Goal: Information Seeking & Learning: Learn about a topic

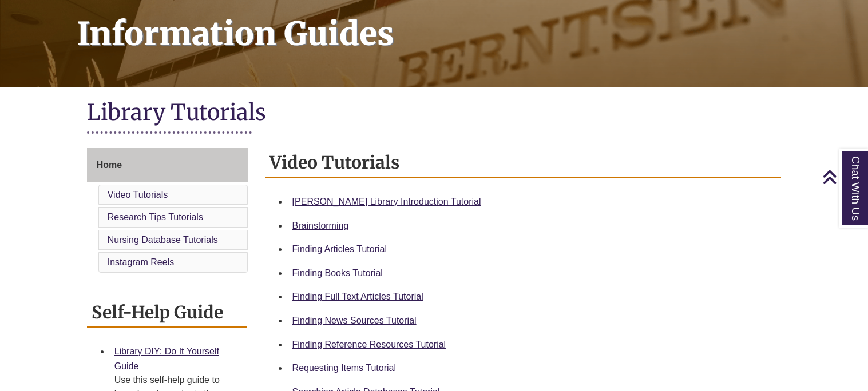
scroll to position [183, 0]
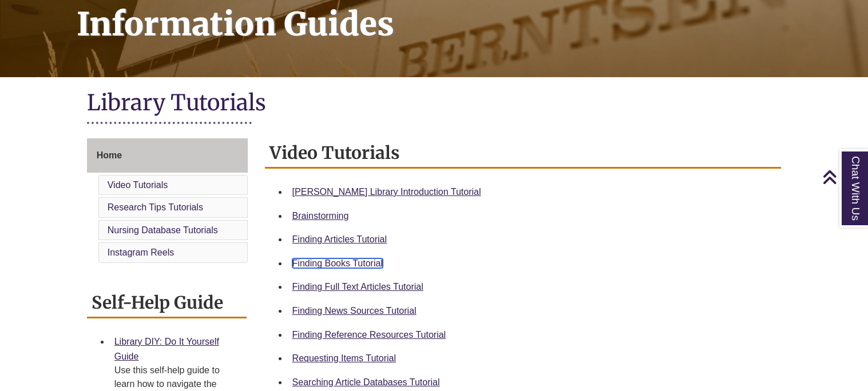
click at [352, 264] on link "Finding Books Tutorial" at bounding box center [337, 264] width 90 height 10
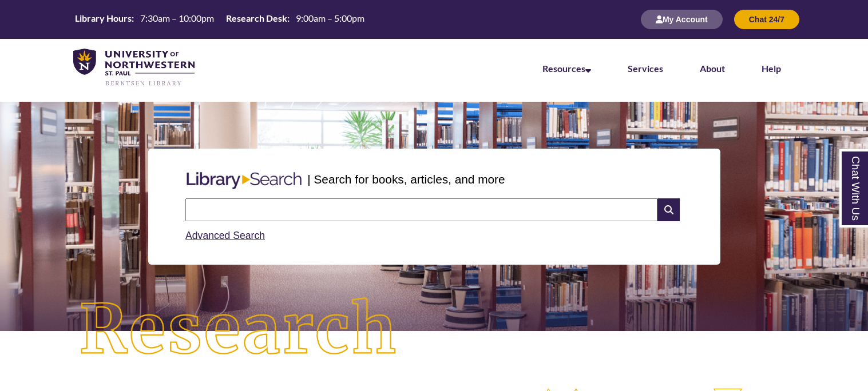
click at [362, 208] on input "text" at bounding box center [421, 210] width 472 height 23
type input "*"
click at [286, 212] on input "**********" at bounding box center [421, 210] width 472 height 23
click at [375, 211] on input "**********" at bounding box center [421, 210] width 472 height 23
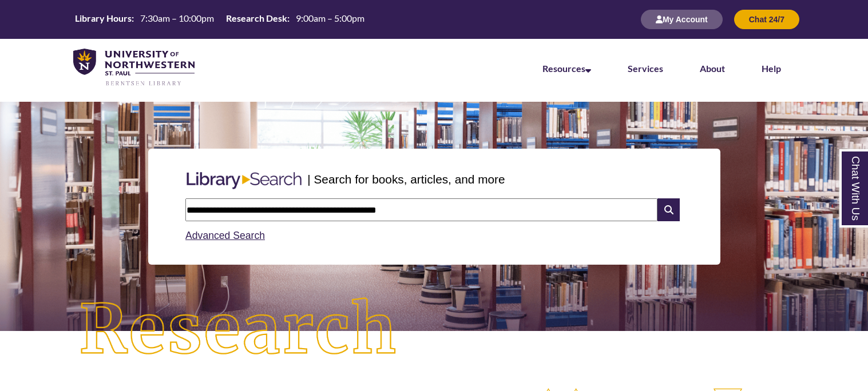
type input "**********"
click at [665, 207] on icon at bounding box center [668, 210] width 22 height 23
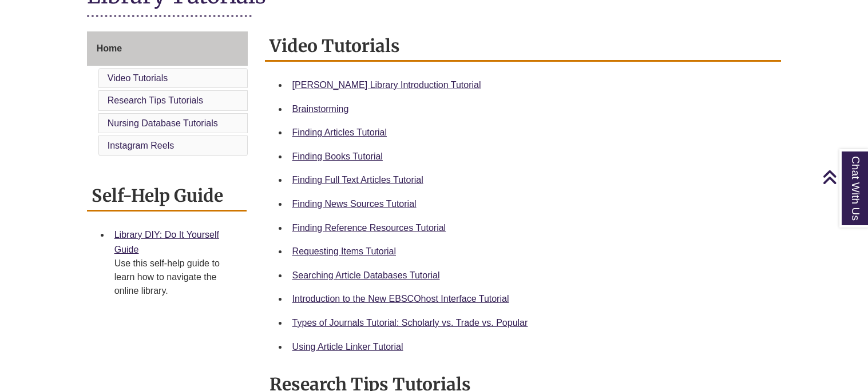
scroll to position [293, 0]
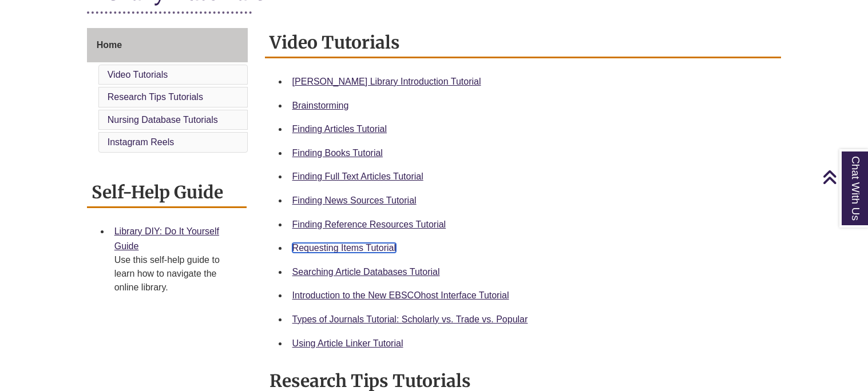
click at [387, 251] on link "Requesting Items Tutorial" at bounding box center [344, 248] width 104 height 10
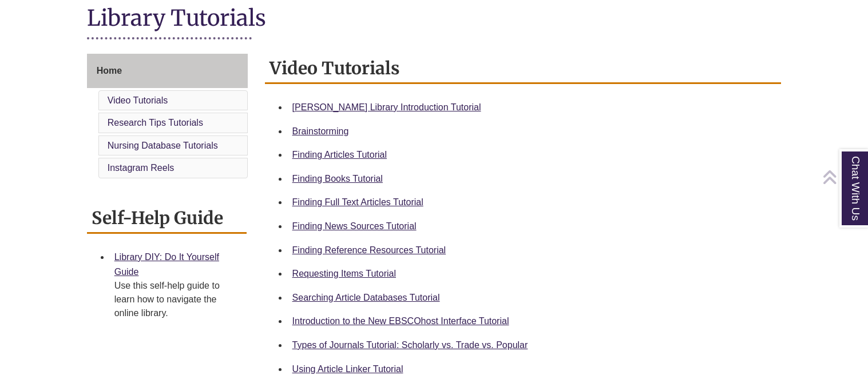
scroll to position [285, 0]
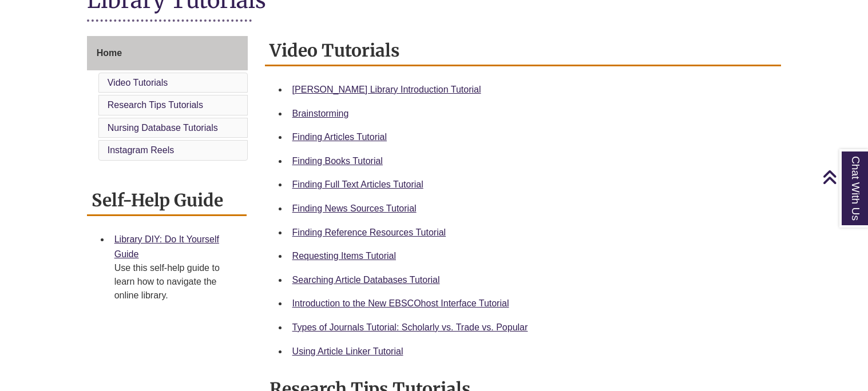
click at [427, 332] on div "Types of Journals Tutorial: Scholarly vs. Trade vs. Popular" at bounding box center [532, 327] width 480 height 15
click at [424, 327] on link "Types of Journals Tutorial: Scholarly vs. Trade vs. Popular" at bounding box center [410, 328] width 236 height 10
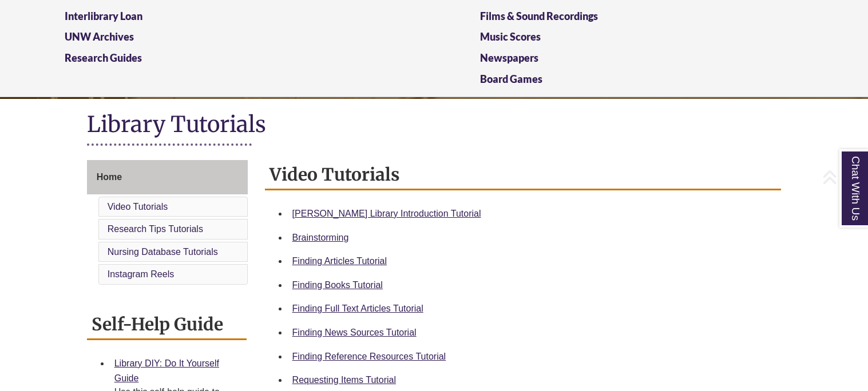
scroll to position [181, 0]
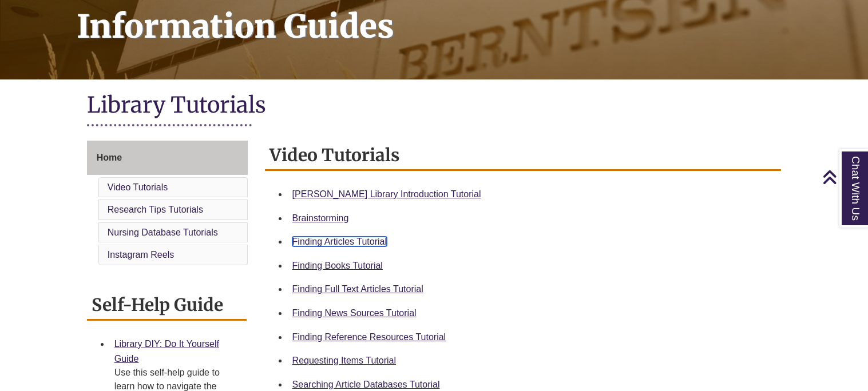
click at [353, 239] on link "Finding Articles Tutorial" at bounding box center [339, 242] width 94 height 10
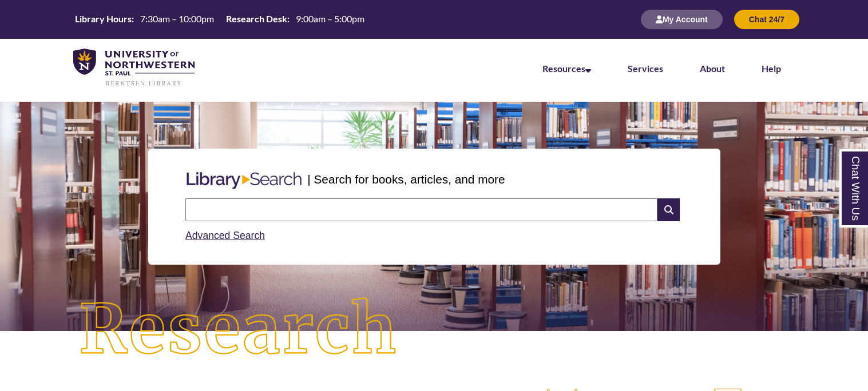
click at [383, 215] on input "text" at bounding box center [421, 210] width 472 height 23
click at [384, 218] on input "**********" at bounding box center [421, 210] width 472 height 23
type input "**********"
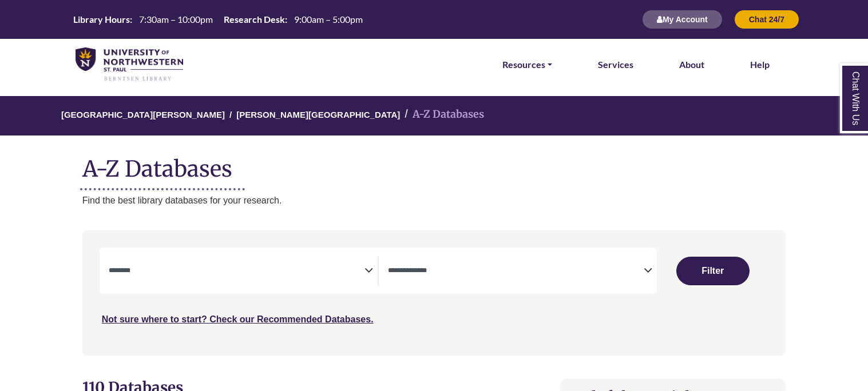
select select "Database Subject Filter"
select select "Database Types Filter"
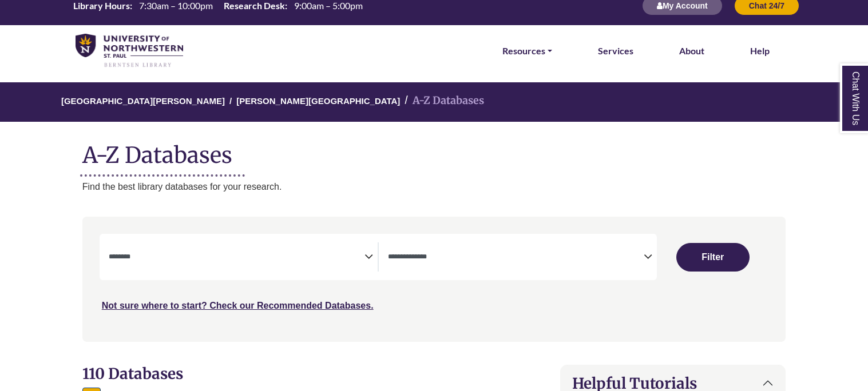
scroll to position [18, 0]
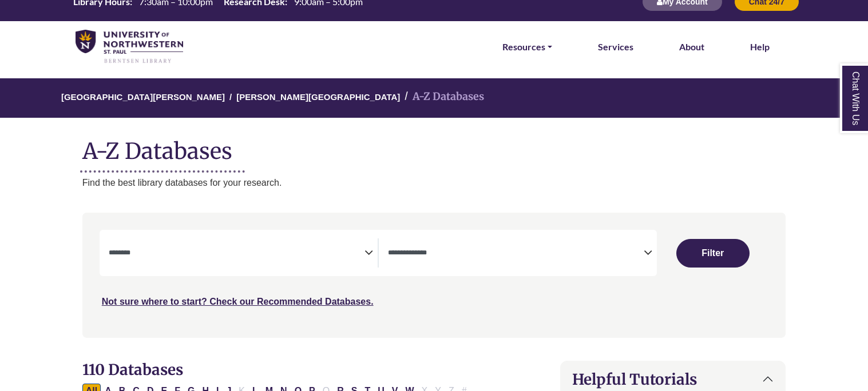
click at [273, 240] on span "Search filters" at bounding box center [237, 253] width 256 height 29
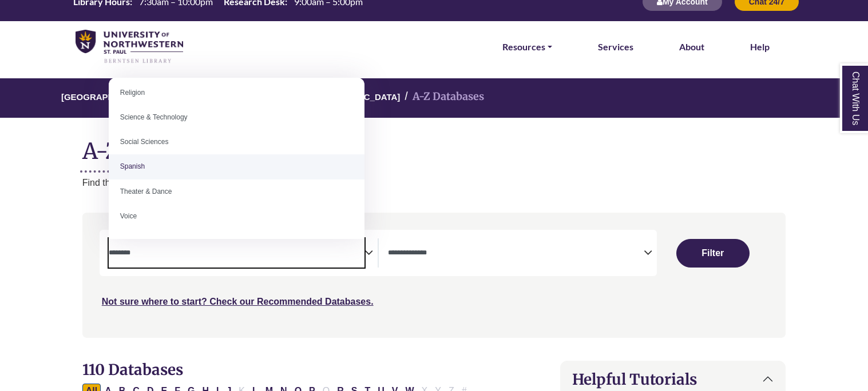
scroll to position [1018, 0]
click at [523, 153] on h1 "A-Z Databases" at bounding box center [433, 146] width 703 height 35
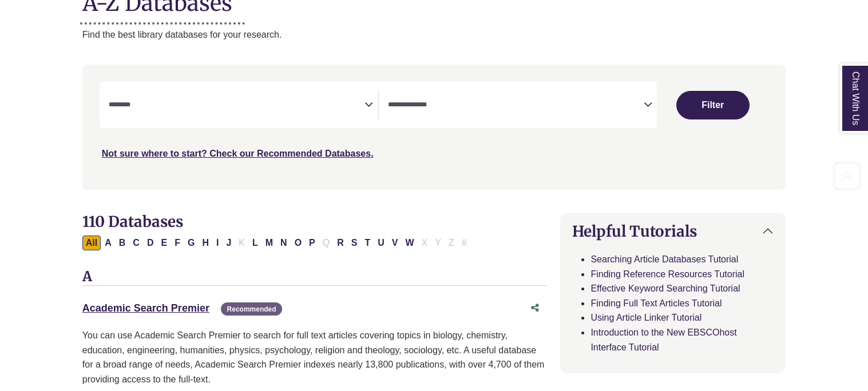
scroll to position [180, 0]
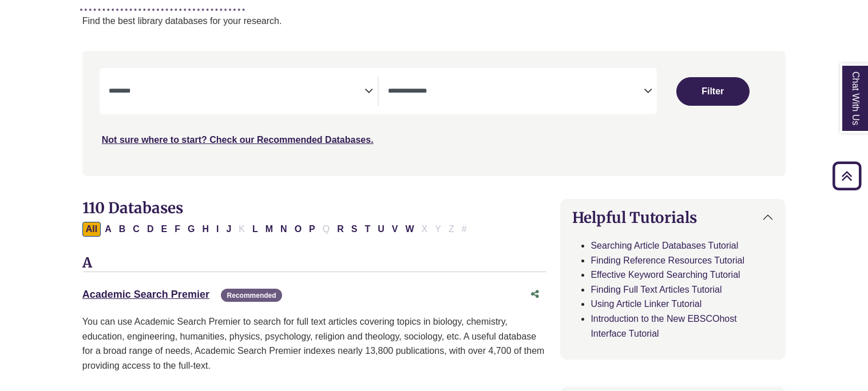
click at [223, 89] on textarea "Search" at bounding box center [237, 92] width 256 height 9
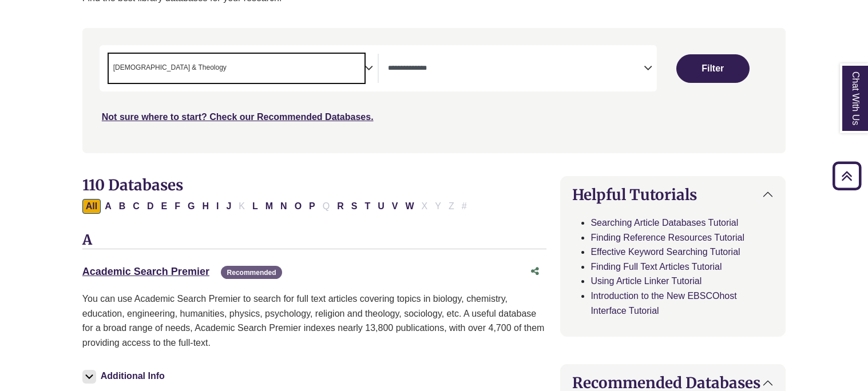
scroll to position [22, 0]
click at [230, 81] on span "× [DEMOGRAPHIC_DATA] & Theology" at bounding box center [237, 68] width 256 height 29
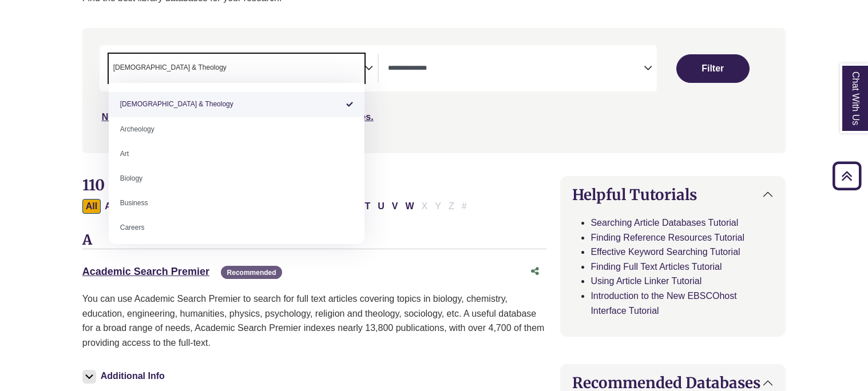
click at [230, 81] on span "× [DEMOGRAPHIC_DATA] & Theology" at bounding box center [237, 68] width 256 height 29
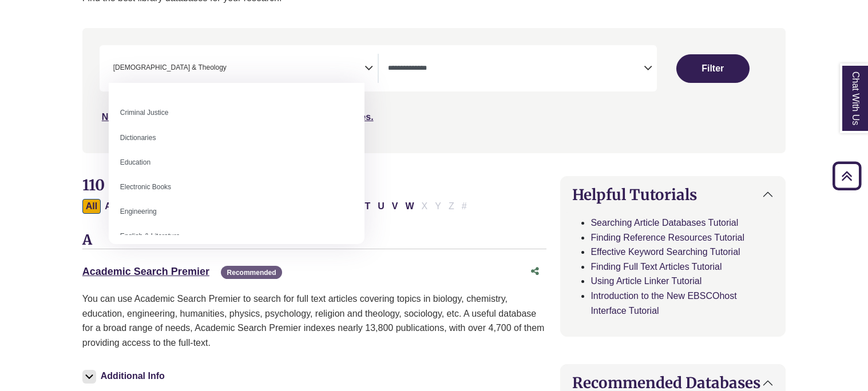
scroll to position [268, 0]
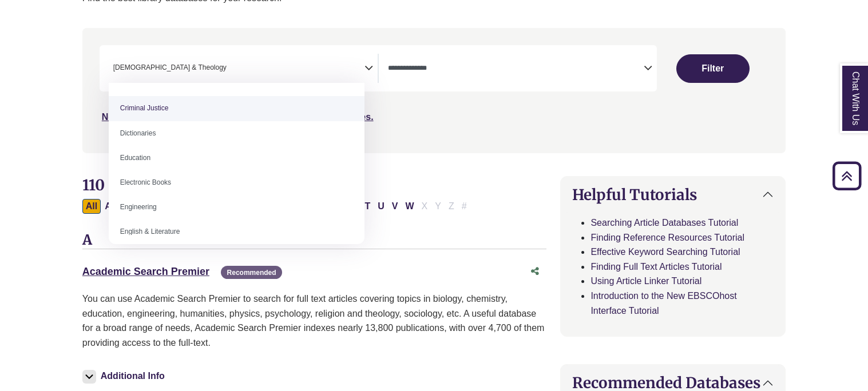
click at [494, 55] on span "Search filters" at bounding box center [516, 68] width 256 height 29
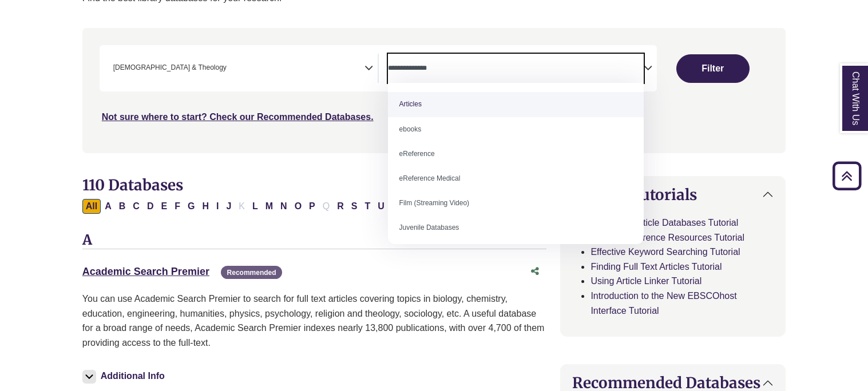
click at [287, 64] on span "× [DEMOGRAPHIC_DATA] & Theology" at bounding box center [237, 68] width 256 height 29
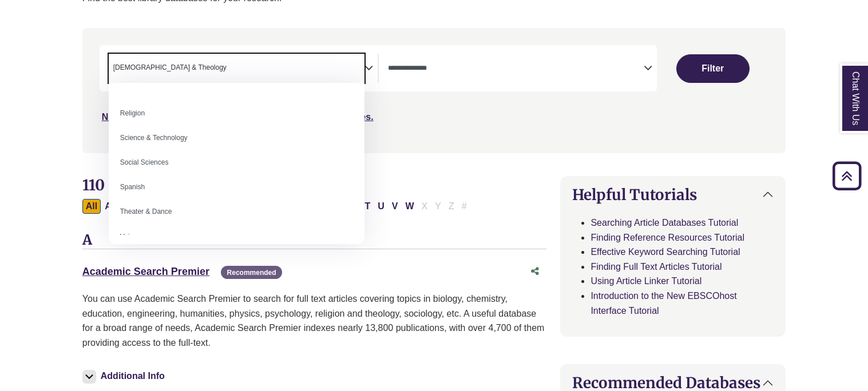
scroll to position [957, 0]
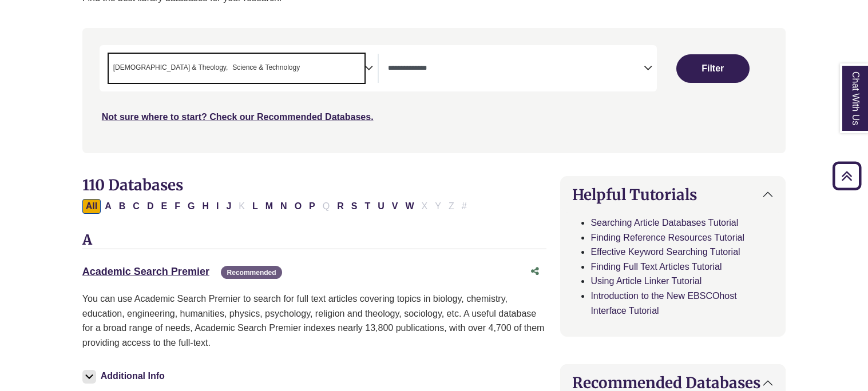
click at [140, 72] on span "[DEMOGRAPHIC_DATA] & Theology" at bounding box center [170, 67] width 115 height 11
click at [217, 74] on span "× Science & Technology" at bounding box center [237, 68] width 256 height 29
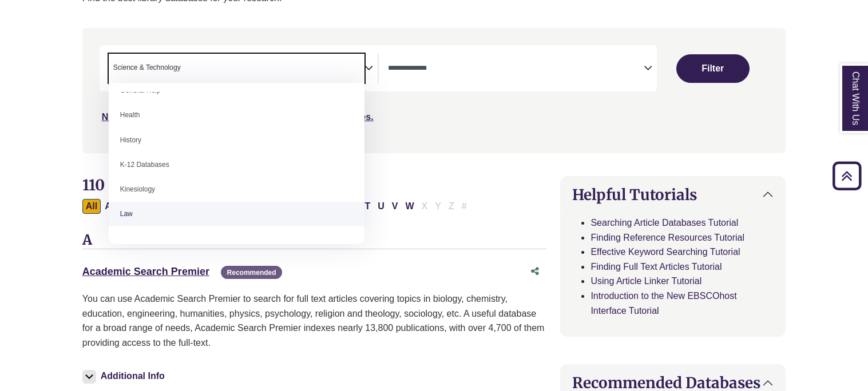
scroll to position [530, 0]
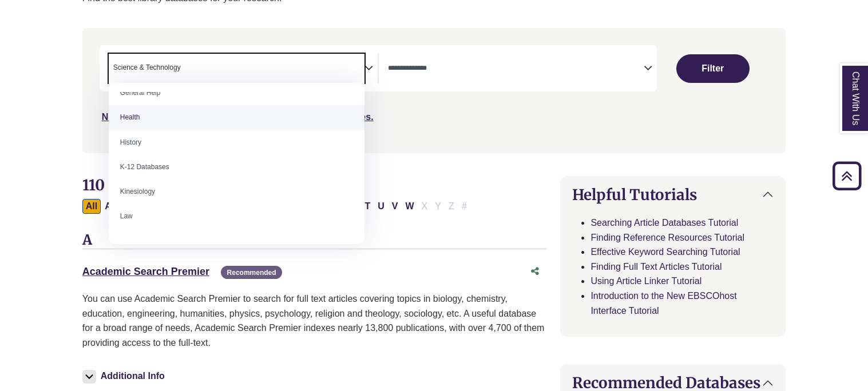
select select "*****"
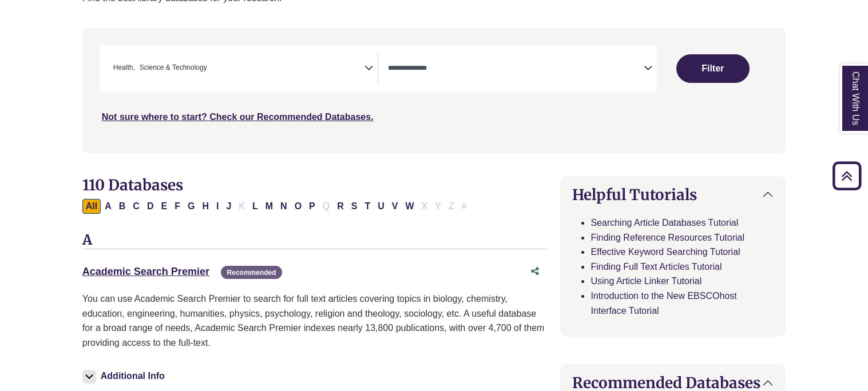
click at [519, 59] on span "Search filters" at bounding box center [516, 68] width 256 height 29
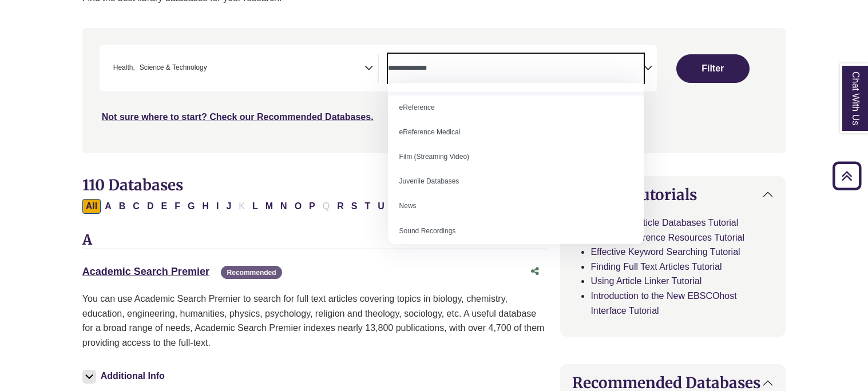
scroll to position [79, 0]
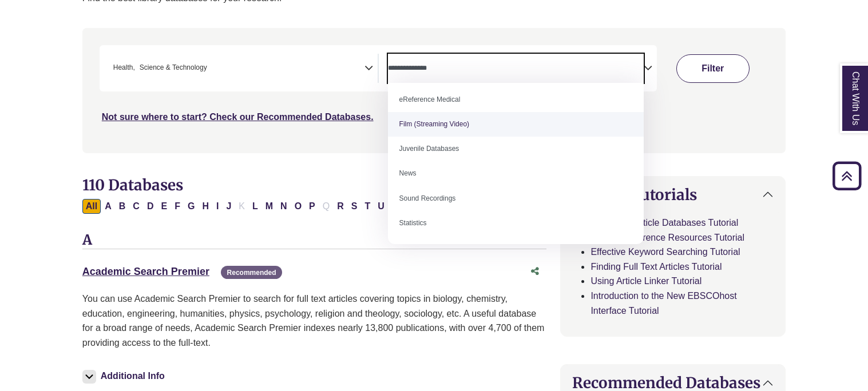
click at [725, 72] on button "Filter" at bounding box center [712, 68] width 73 height 29
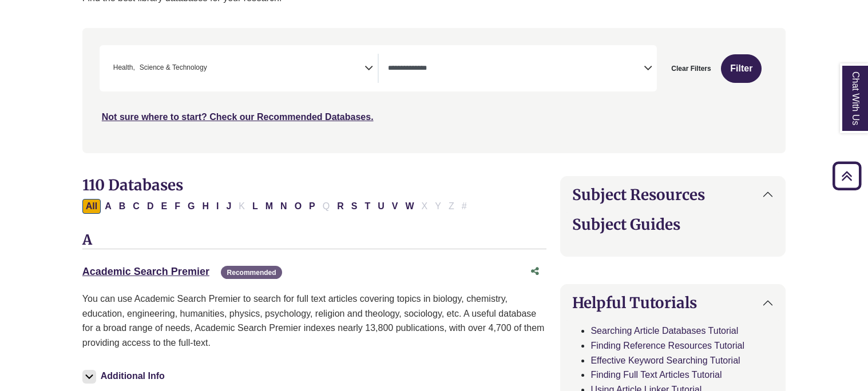
select select "Database Types Filter"
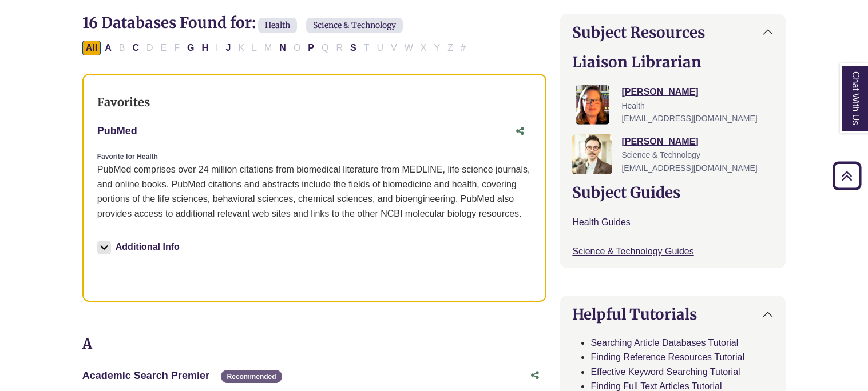
scroll to position [387, 0]
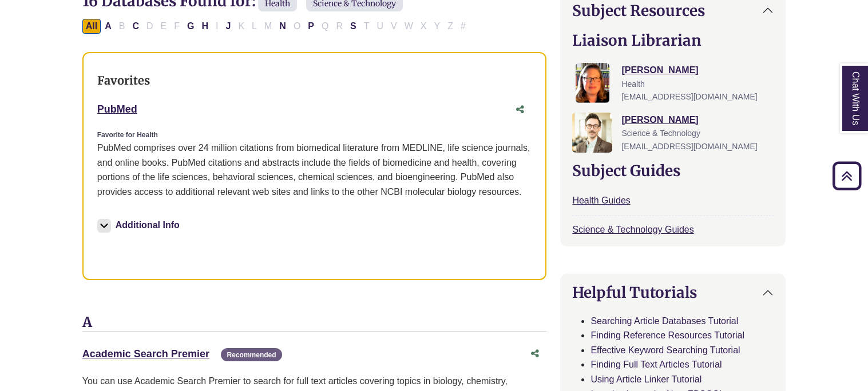
click at [170, 220] on button "Additional Info" at bounding box center [140, 225] width 86 height 16
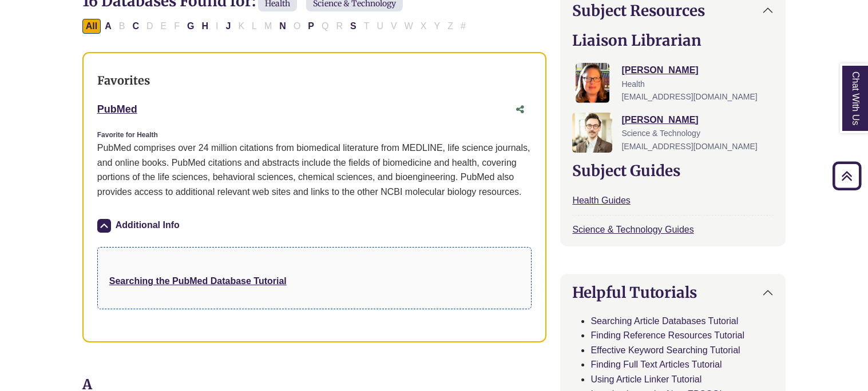
click at [170, 220] on button "Additional Info" at bounding box center [140, 225] width 86 height 16
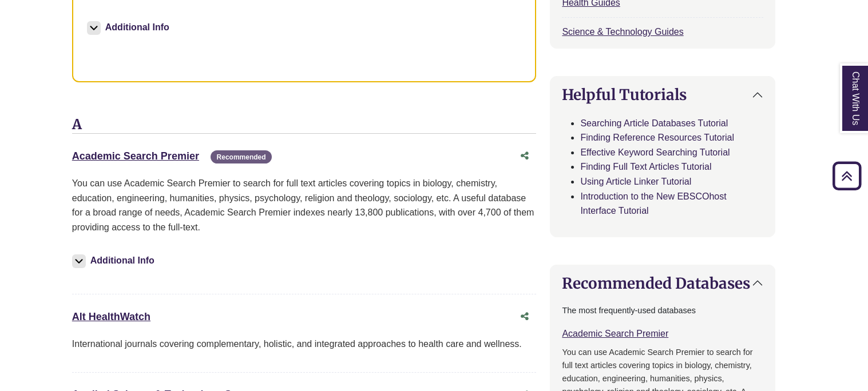
scroll to position [586, 5]
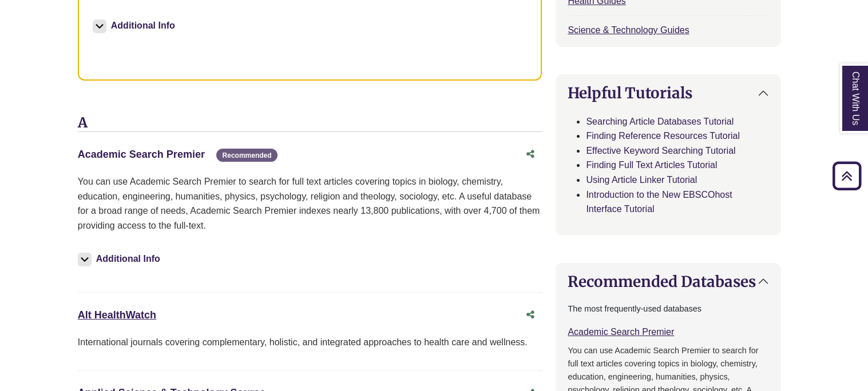
click at [166, 153] on link "Academic Search Premier This link opens in a new window" at bounding box center [141, 154] width 127 height 11
click at [446, 115] on h3 "A" at bounding box center [310, 123] width 465 height 17
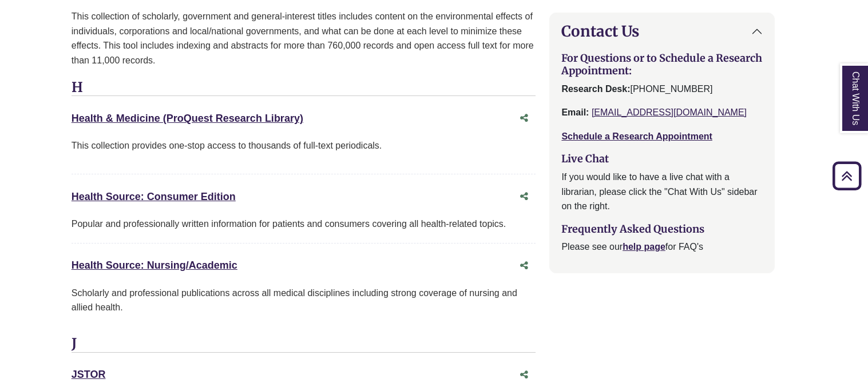
scroll to position [1495, 11]
